Goal: Transaction & Acquisition: Purchase product/service

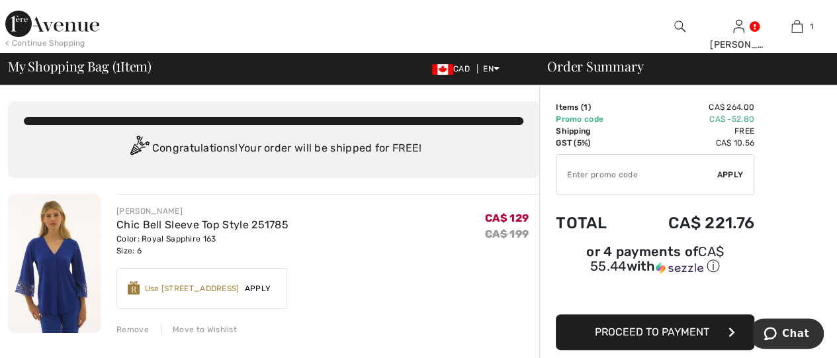
click at [669, 22] on div at bounding box center [680, 26] width 59 height 53
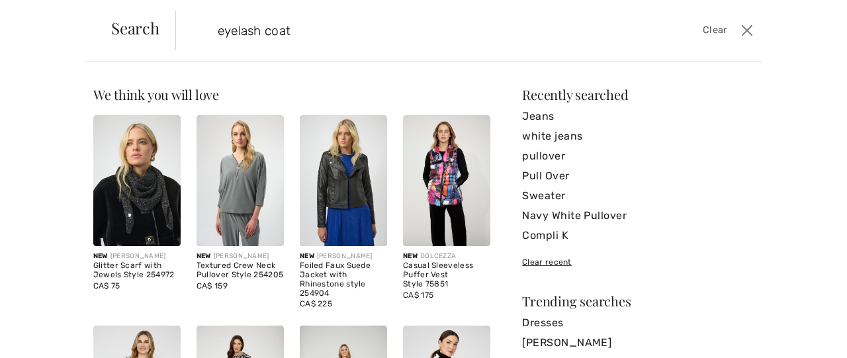
type input "eyelash coat"
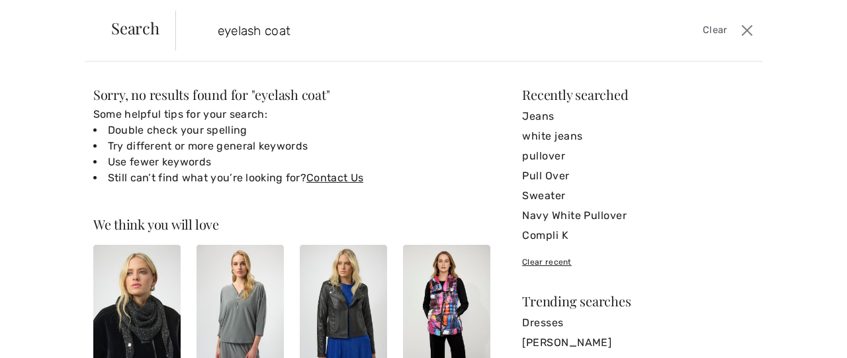
drag, startPoint x: 318, startPoint y: 27, endPoint x: 98, endPoint y: 32, distance: 219.8
click at [98, 32] on div "Search eyelash coat Clear" at bounding box center [424, 31] width 678 height 62
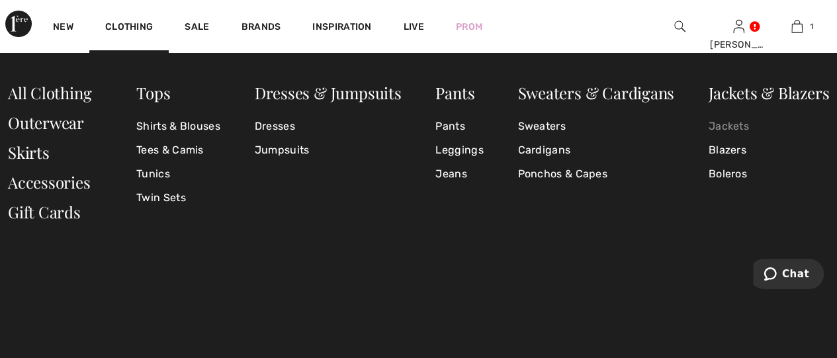
click at [735, 129] on link "Jackets" at bounding box center [769, 127] width 120 height 24
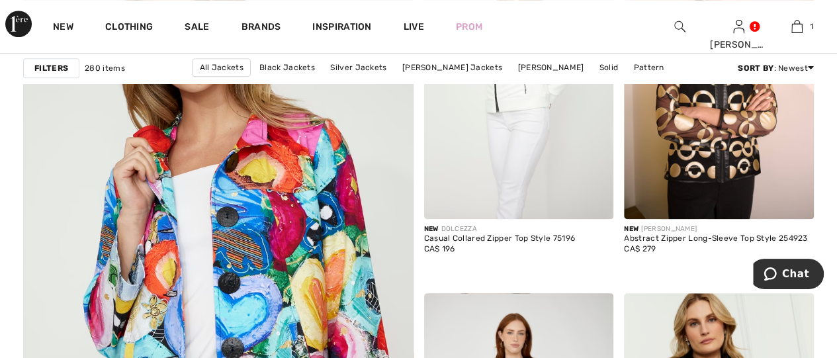
click at [682, 21] on img at bounding box center [679, 27] width 11 height 16
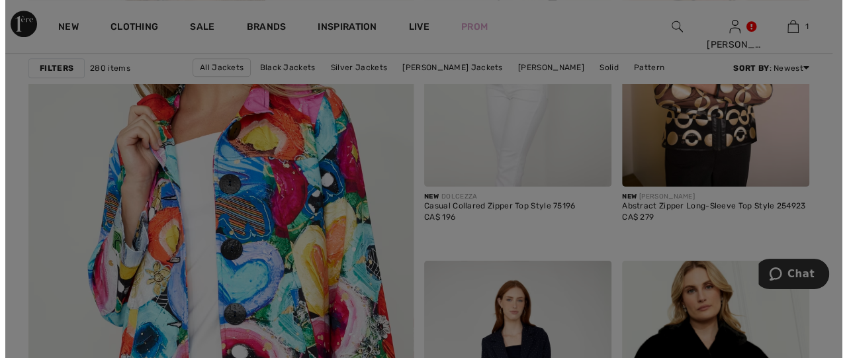
scroll to position [3074, 0]
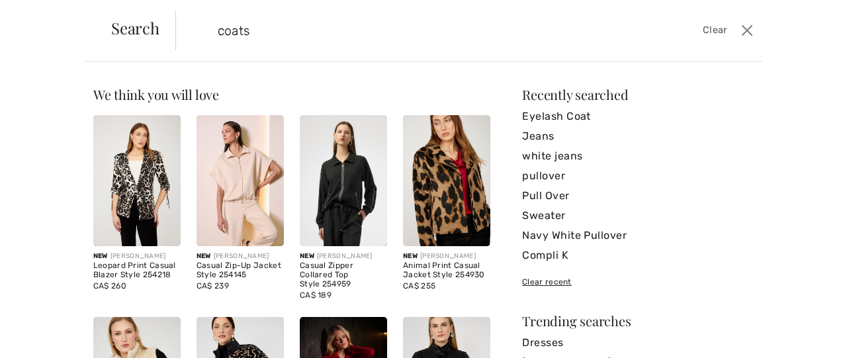
type input "coats"
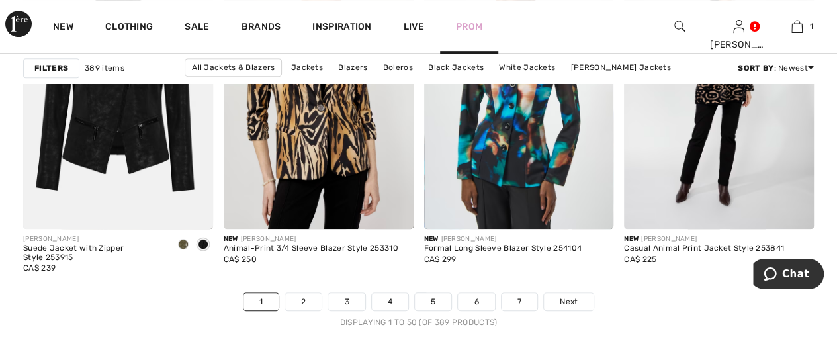
scroll to position [5229, 0]
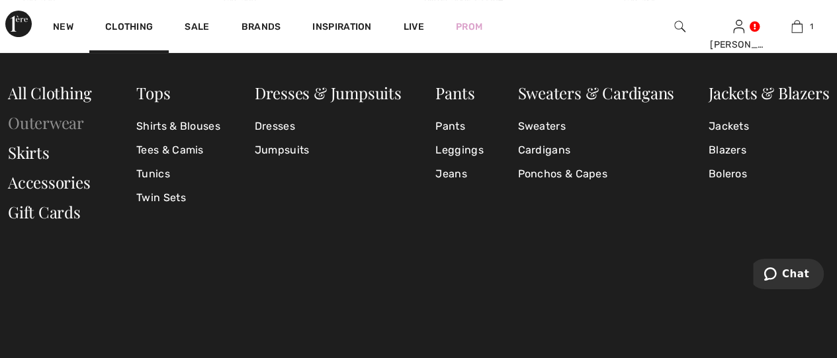
click at [42, 118] on link "Outerwear" at bounding box center [46, 122] width 76 height 21
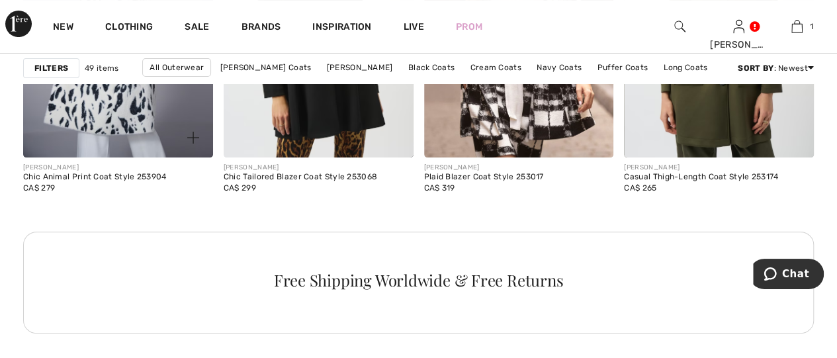
scroll to position [2449, 0]
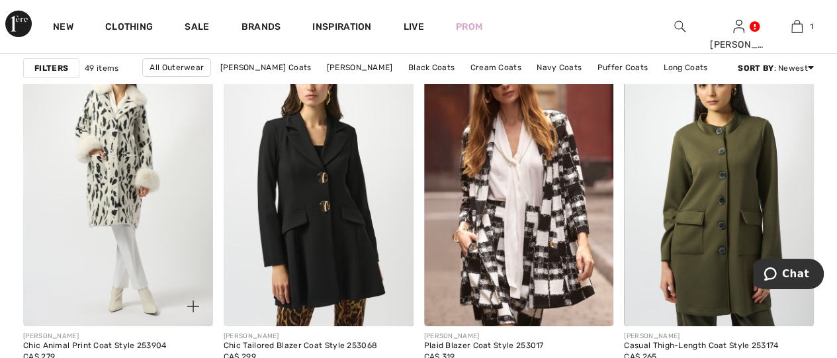
click at [148, 179] on img at bounding box center [118, 184] width 190 height 285
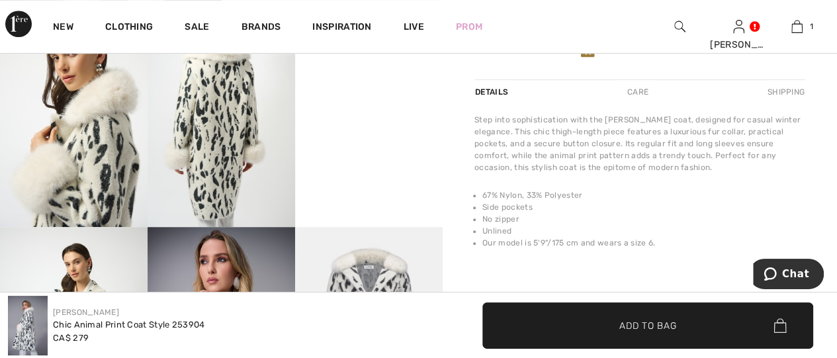
scroll to position [331, 0]
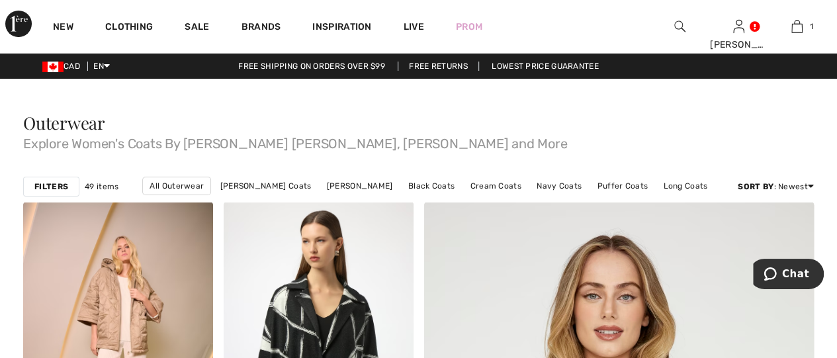
click at [680, 24] on img at bounding box center [679, 27] width 11 height 16
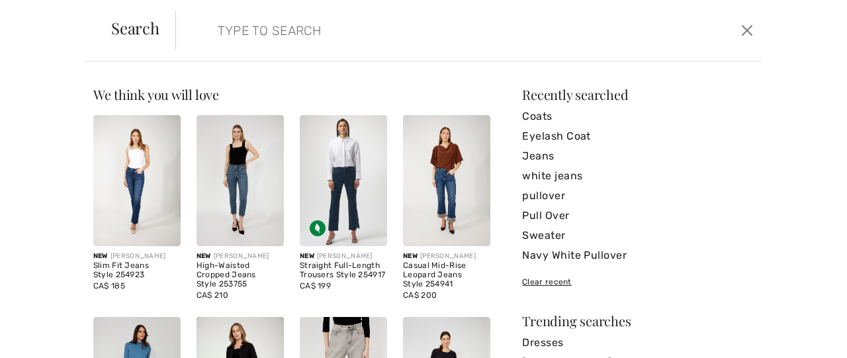
paste input "243923"
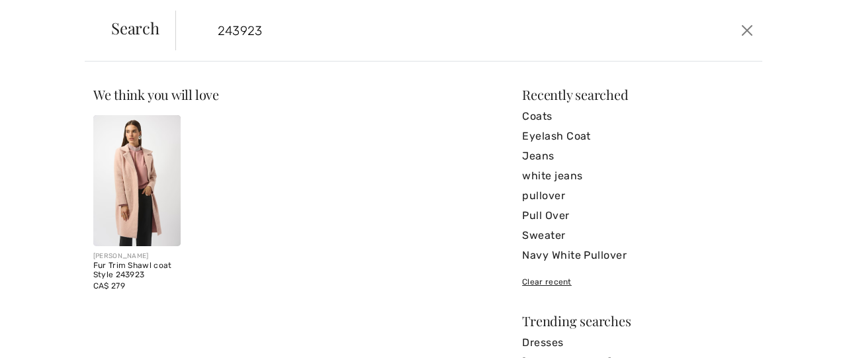
type input "243923"
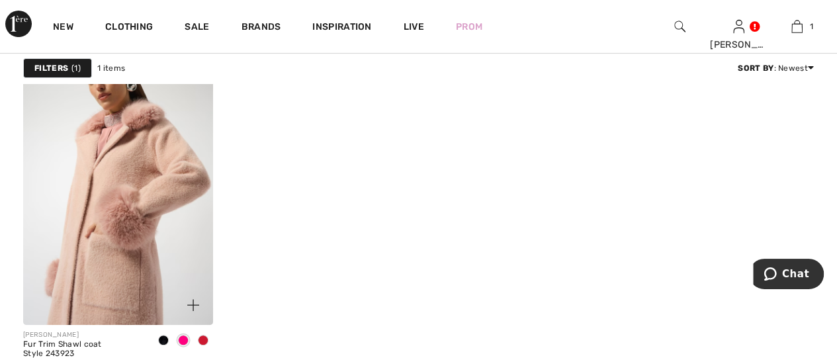
click at [179, 224] on img at bounding box center [118, 182] width 190 height 285
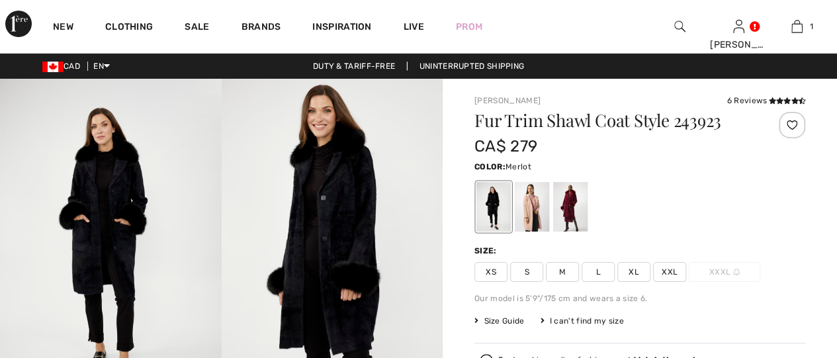
click at [575, 212] on div at bounding box center [570, 207] width 34 height 50
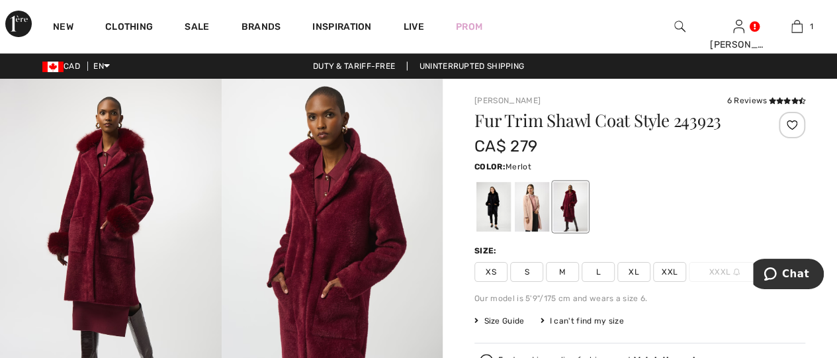
click at [798, 125] on div at bounding box center [792, 125] width 26 height 26
